Goal: Use online tool/utility: Utilize a website feature to perform a specific function

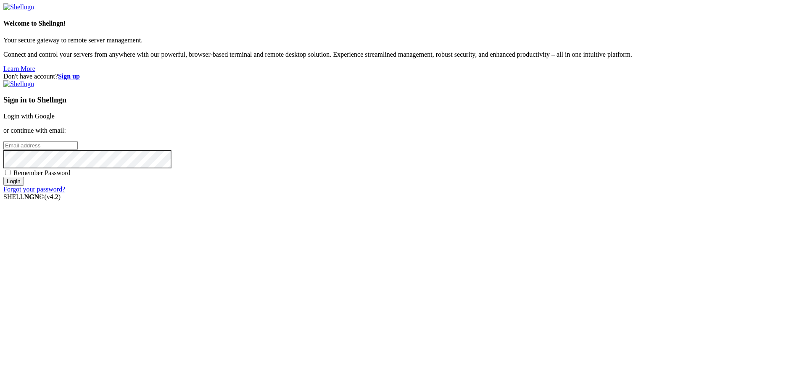
click at [55, 120] on link "Login with Google" at bounding box center [28, 116] width 51 height 7
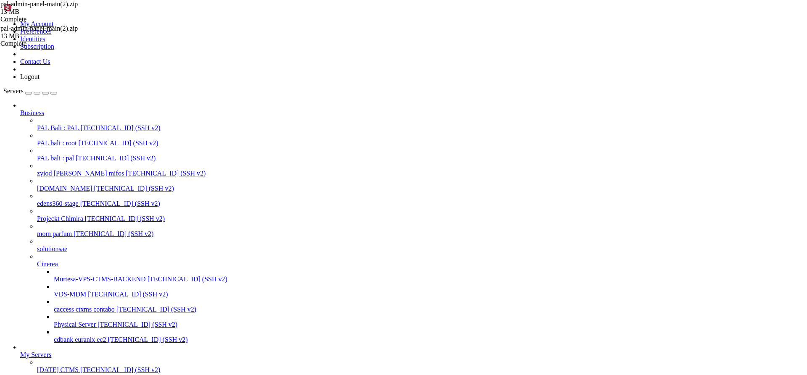
scroll to position [142, 0]
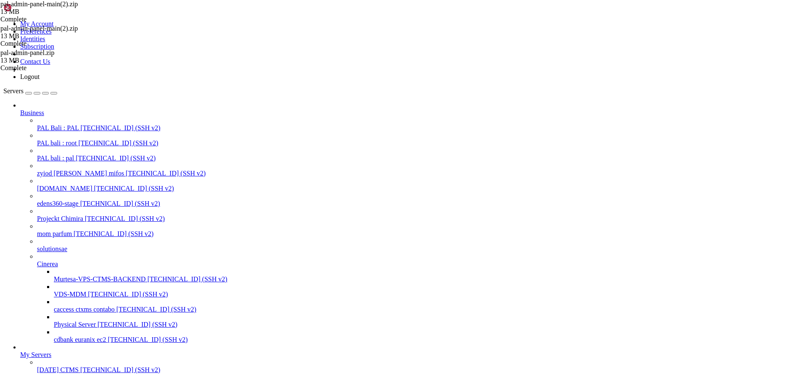
scroll to position [15509, 0]
drag, startPoint x: 7, startPoint y: 918, endPoint x: 77, endPoint y: 919, distance: 70.6
drag, startPoint x: 136, startPoint y: 918, endPoint x: 8, endPoint y: 917, distance: 128.2
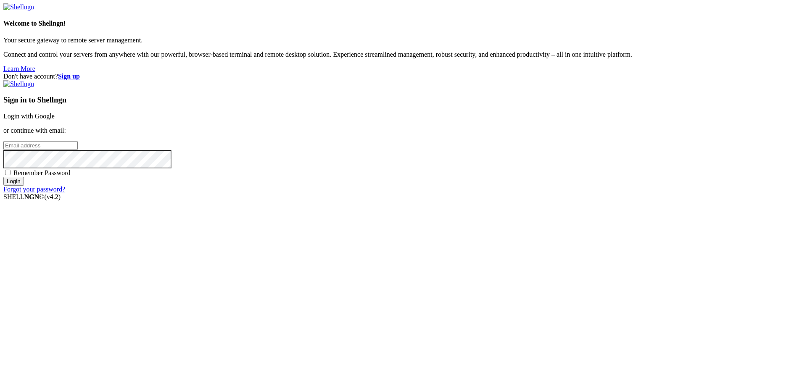
drag, startPoint x: 523, startPoint y: 137, endPoint x: 520, endPoint y: 189, distance: 52.2
click at [55, 120] on link "Login with Google" at bounding box center [28, 116] width 51 height 7
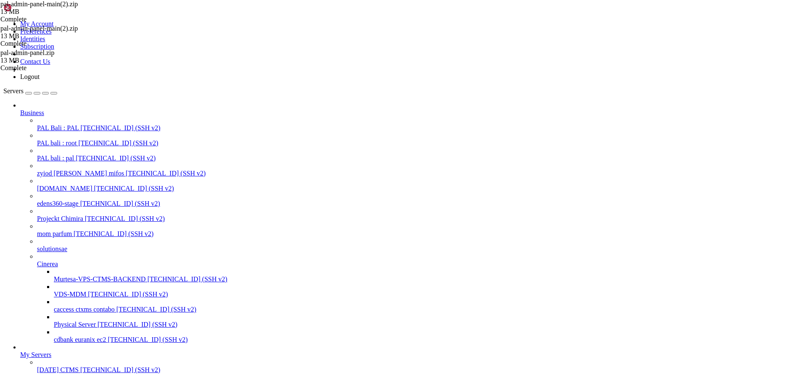
scroll to position [15586, 0]
drag, startPoint x: 7, startPoint y: 874, endPoint x: 94, endPoint y: 870, distance: 86.7
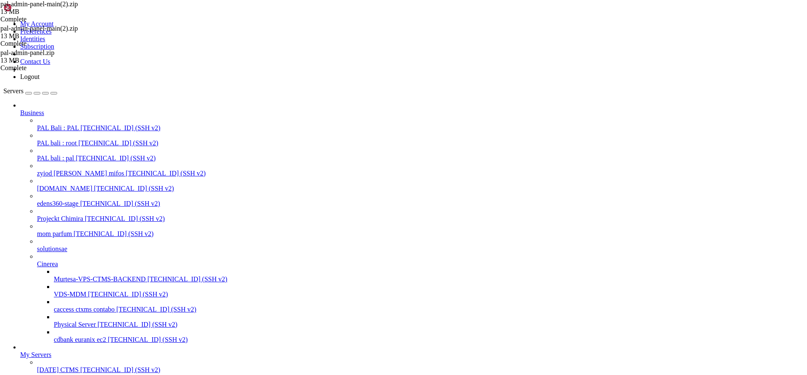
drag, startPoint x: 129, startPoint y: 874, endPoint x: 8, endPoint y: 874, distance: 121.9
